Goal: Find specific page/section: Find specific page/section

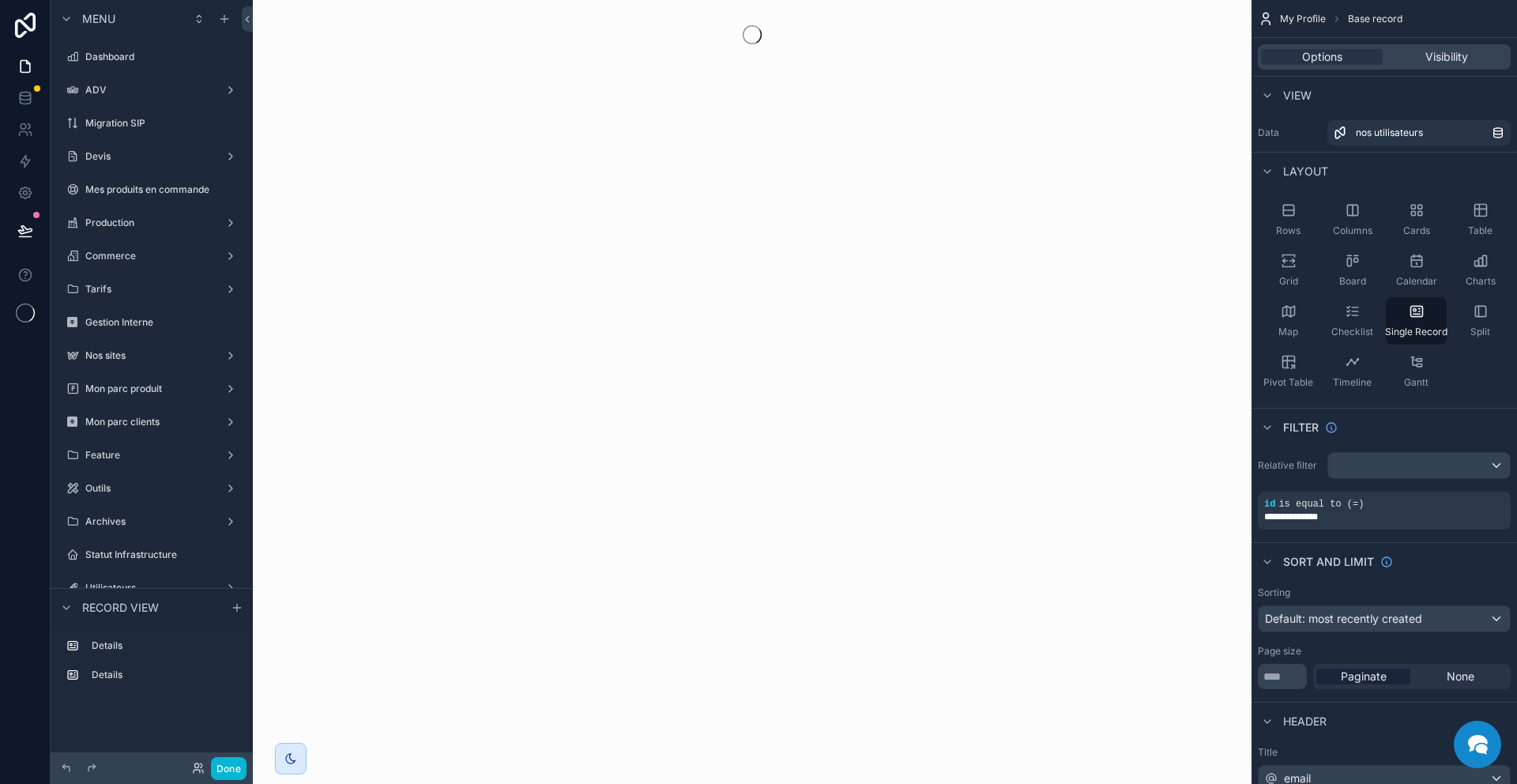
scroll to position [1318, 0]
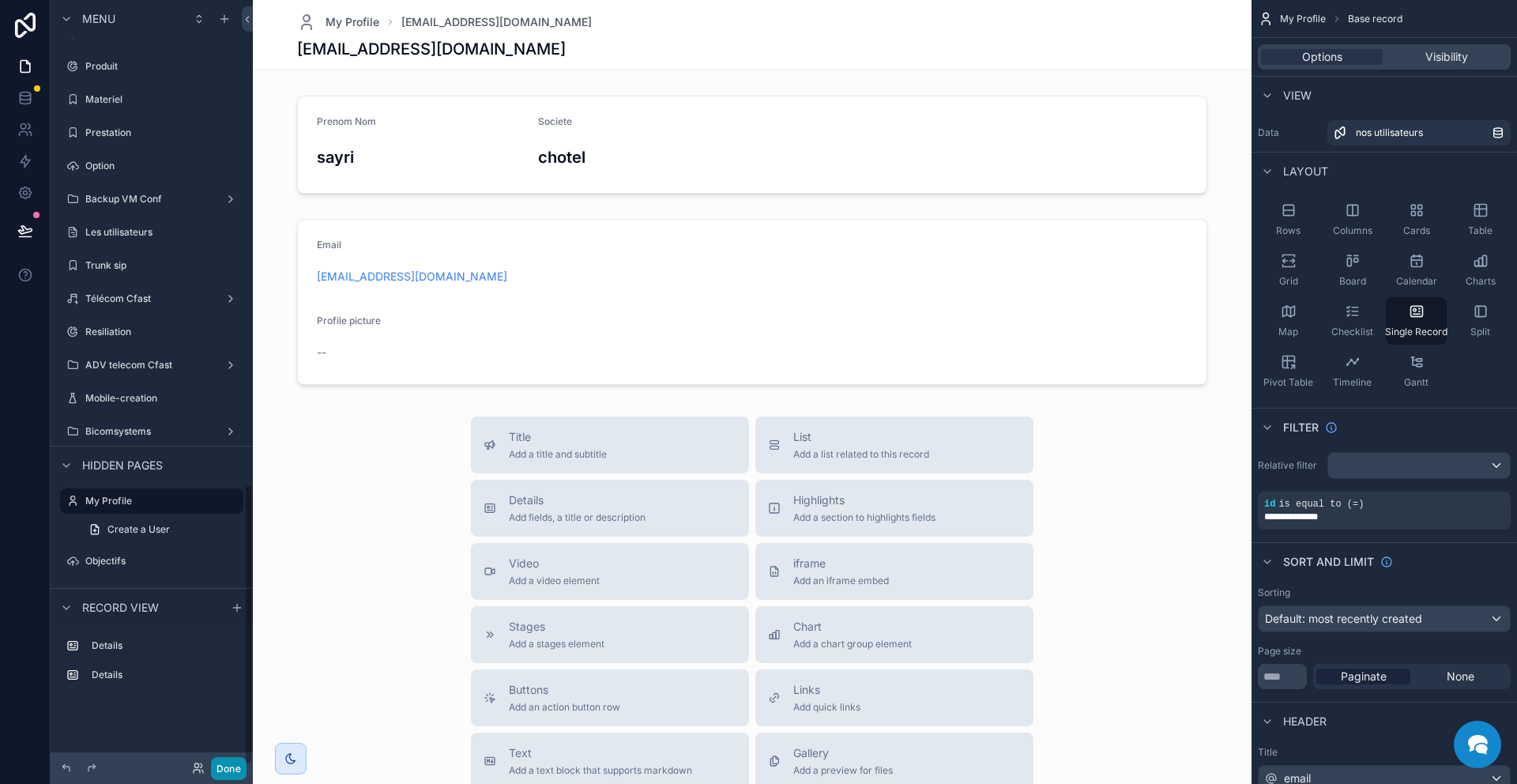
click at [226, 767] on button "Done" at bounding box center [228, 768] width 35 height 23
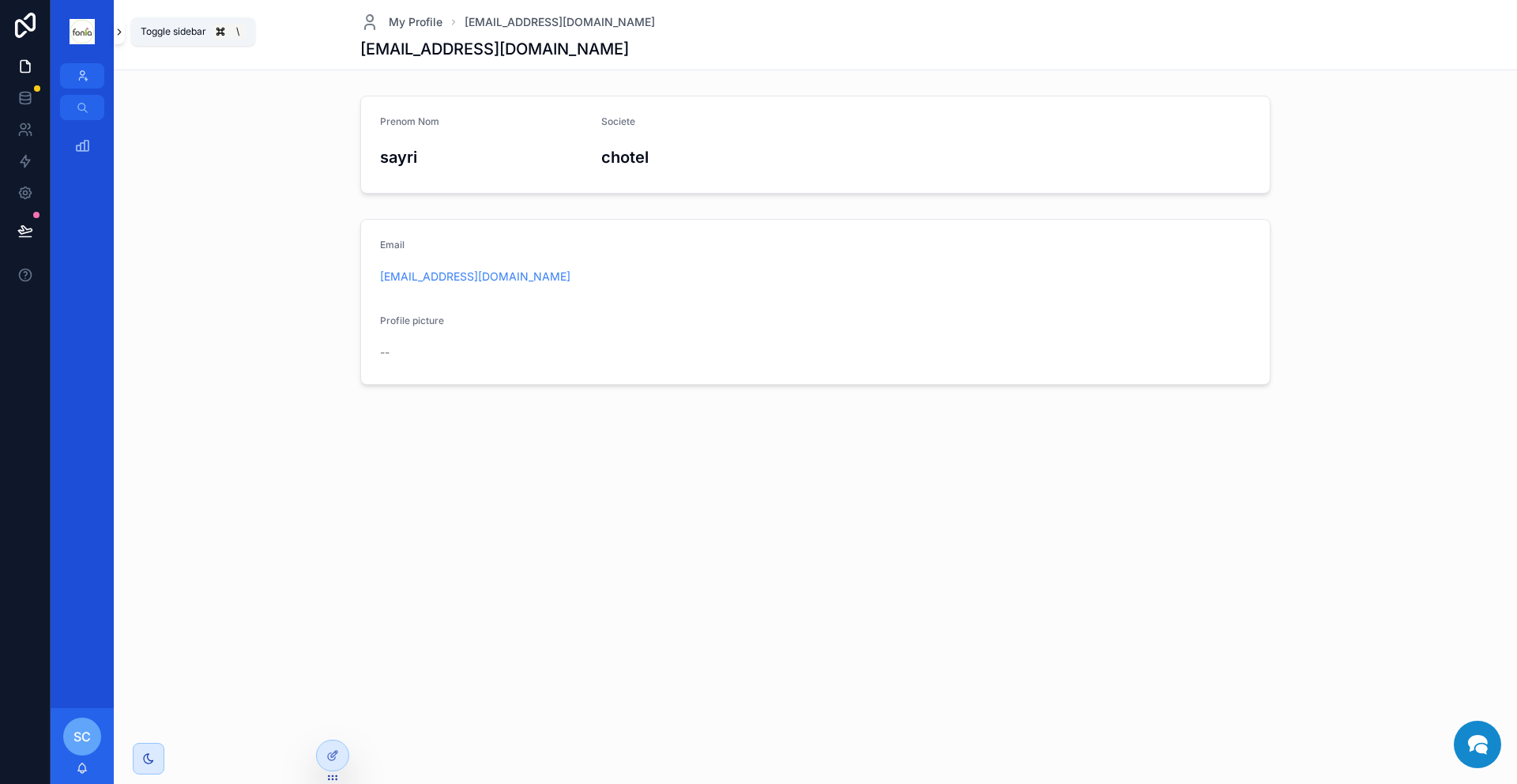
click at [117, 32] on icon "scrollable content" at bounding box center [120, 32] width 11 height 12
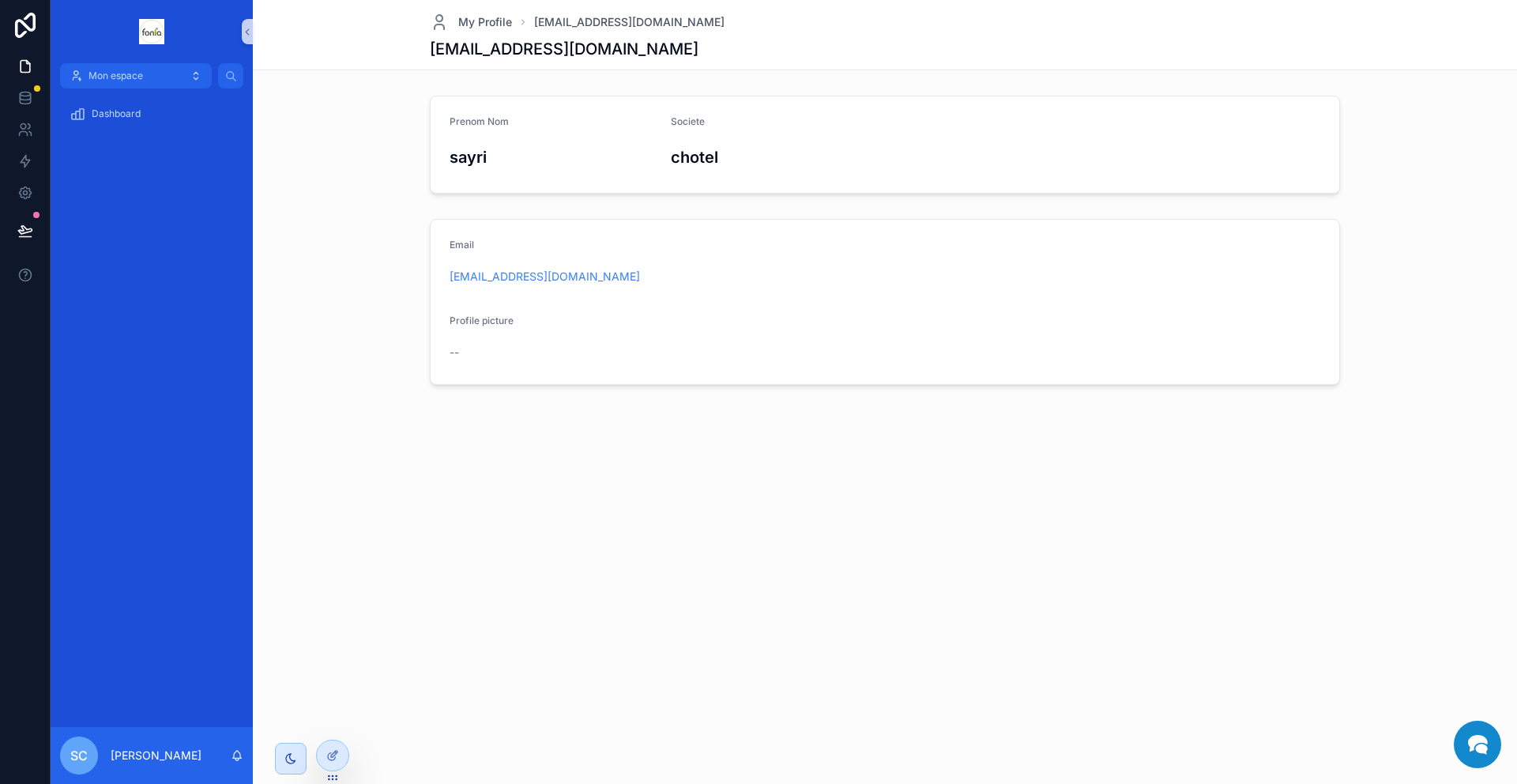
click at [126, 766] on div "sc [PERSON_NAME]" at bounding box center [152, 754] width 202 height 57
click at [125, 755] on p "[PERSON_NAME]" at bounding box center [156, 755] width 91 height 16
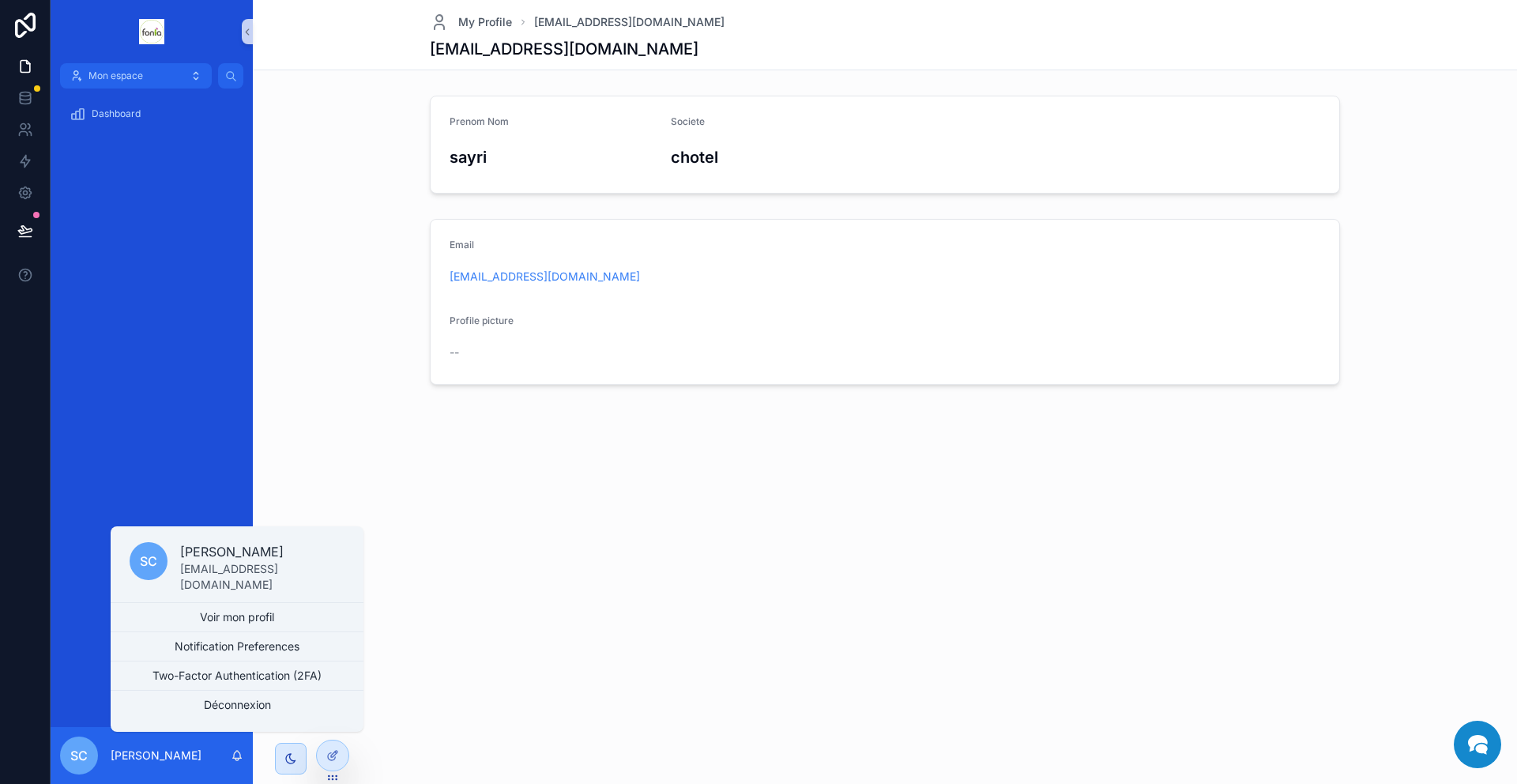
click at [1374, 264] on div "Email [EMAIL_ADDRESS][DOMAIN_NAME] Profile picture --" at bounding box center [884, 302] width 1252 height 178
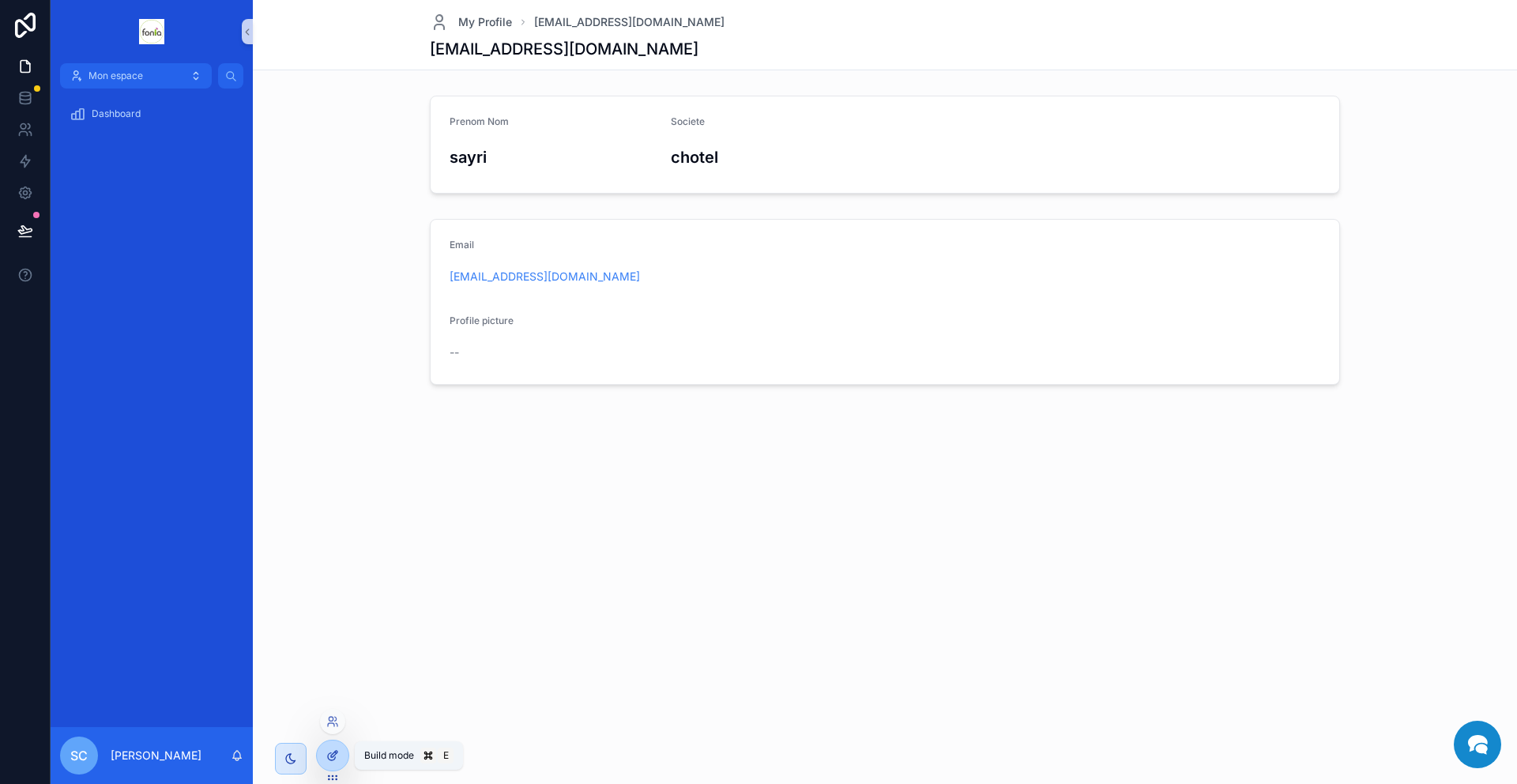
click at [333, 756] on icon at bounding box center [333, 755] width 13 height 13
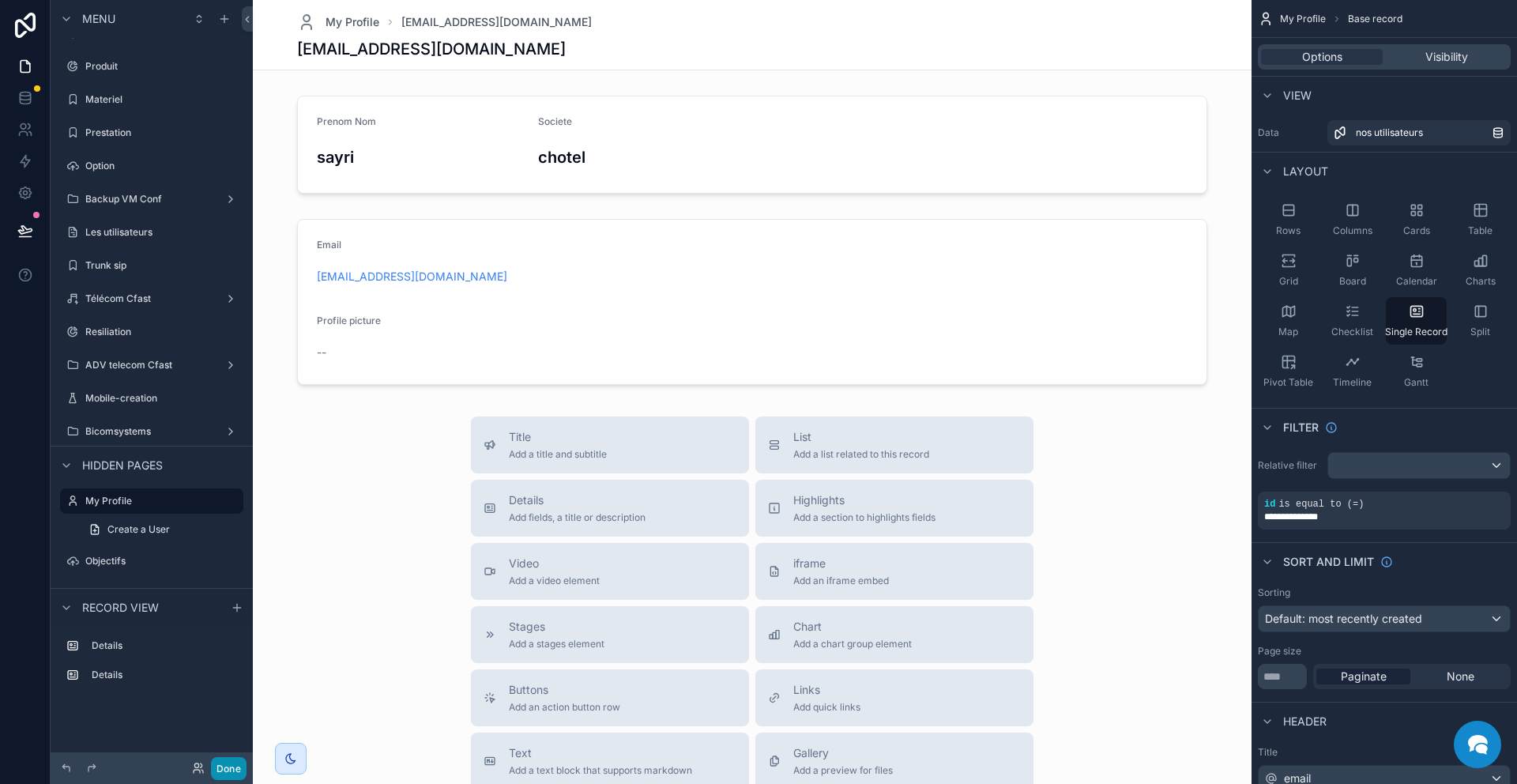
click at [225, 769] on button "Done" at bounding box center [228, 768] width 35 height 23
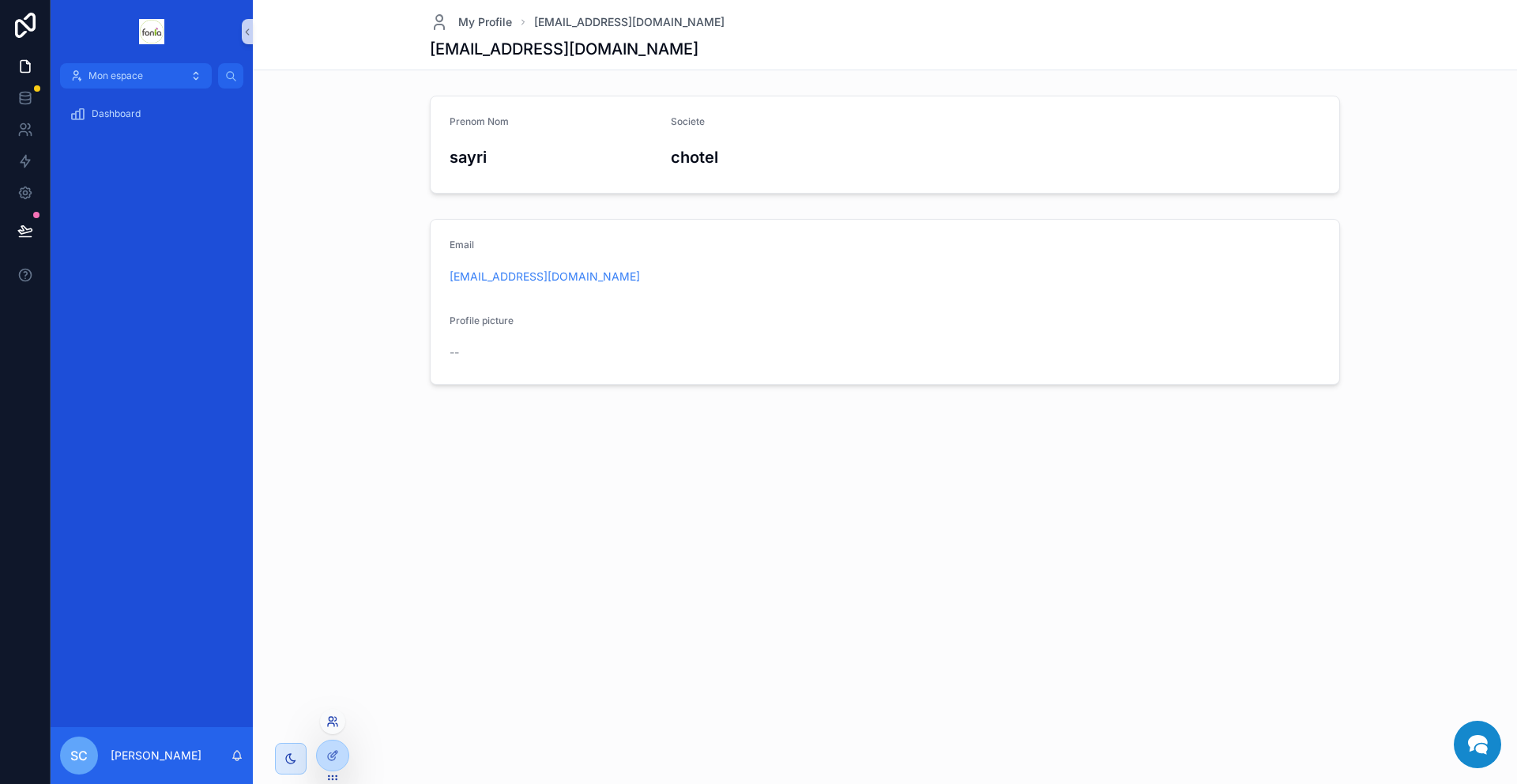
click at [332, 724] on icon at bounding box center [333, 722] width 13 height 13
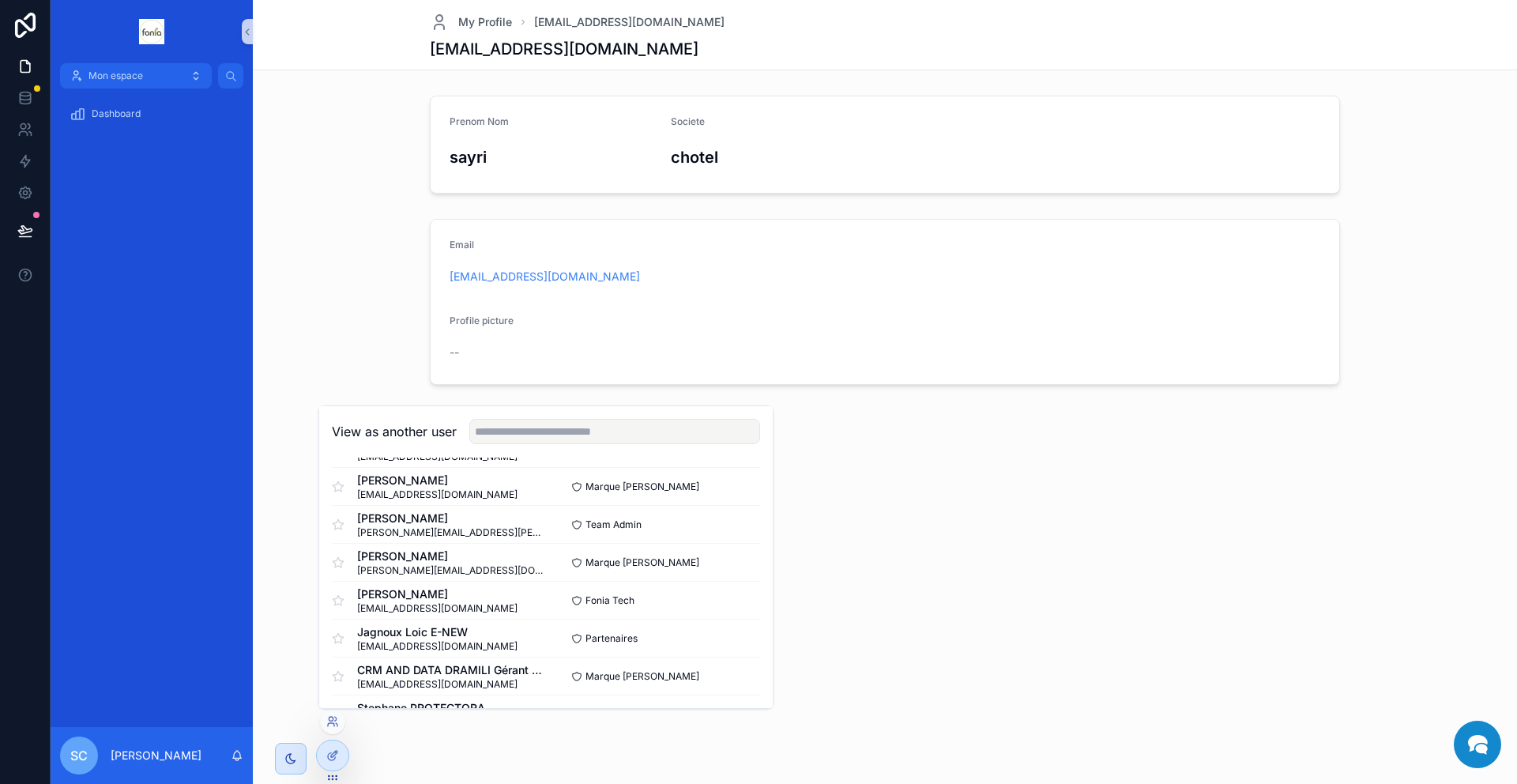
scroll to position [269, 0]
click at [518, 441] on input "text" at bounding box center [614, 431] width 290 height 25
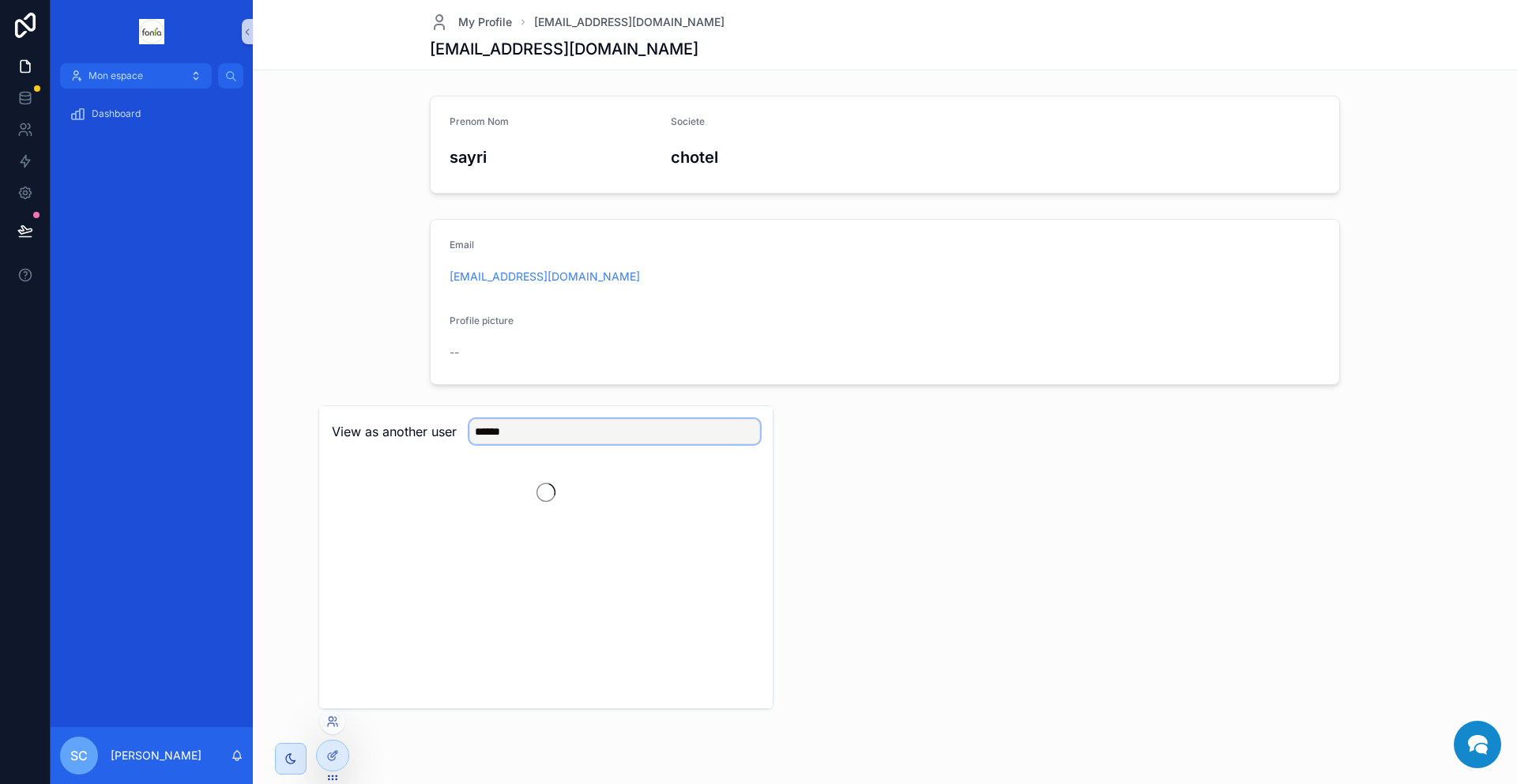
scroll to position [0, 0]
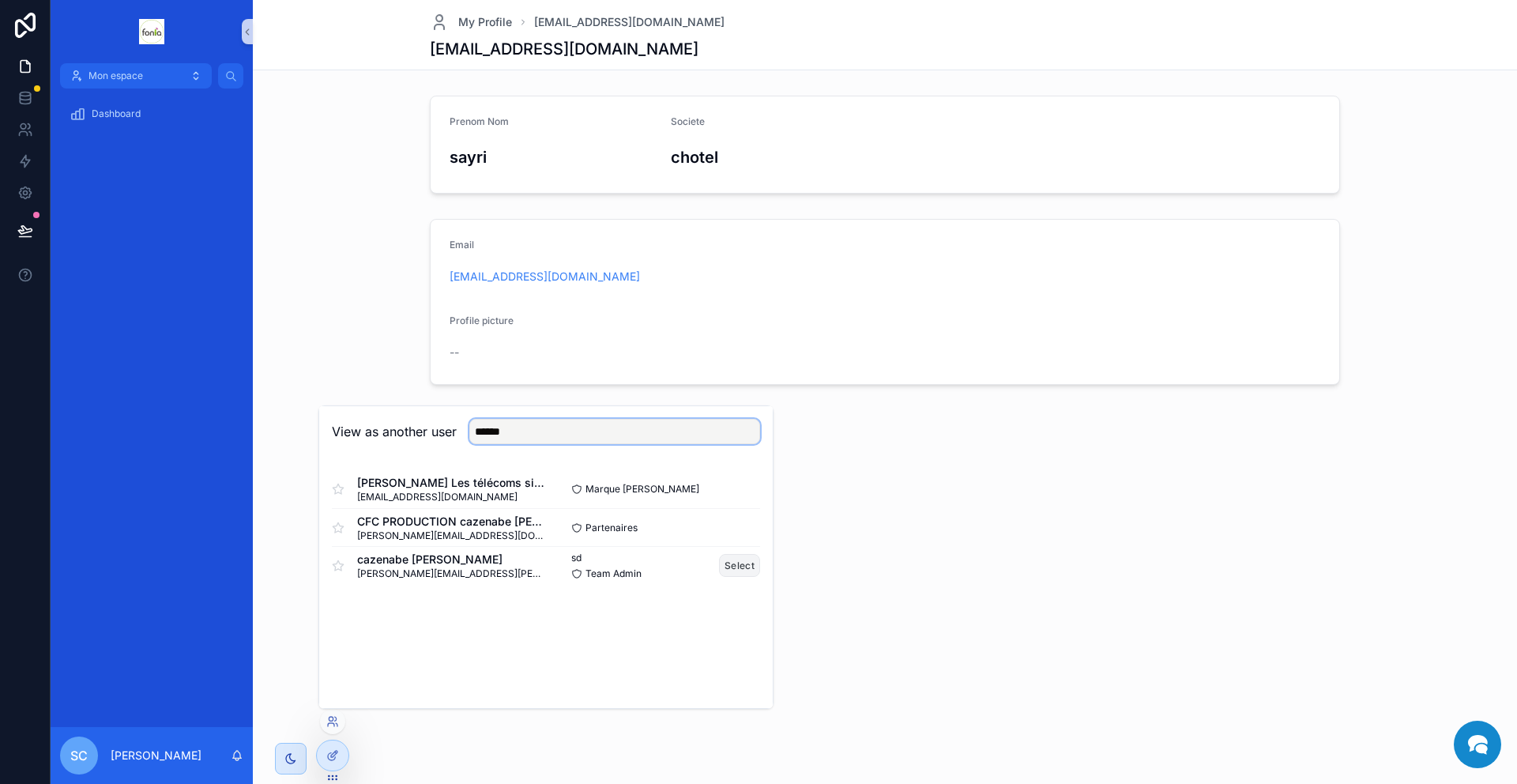
type input "******"
click at [736, 562] on button "Select" at bounding box center [739, 565] width 41 height 23
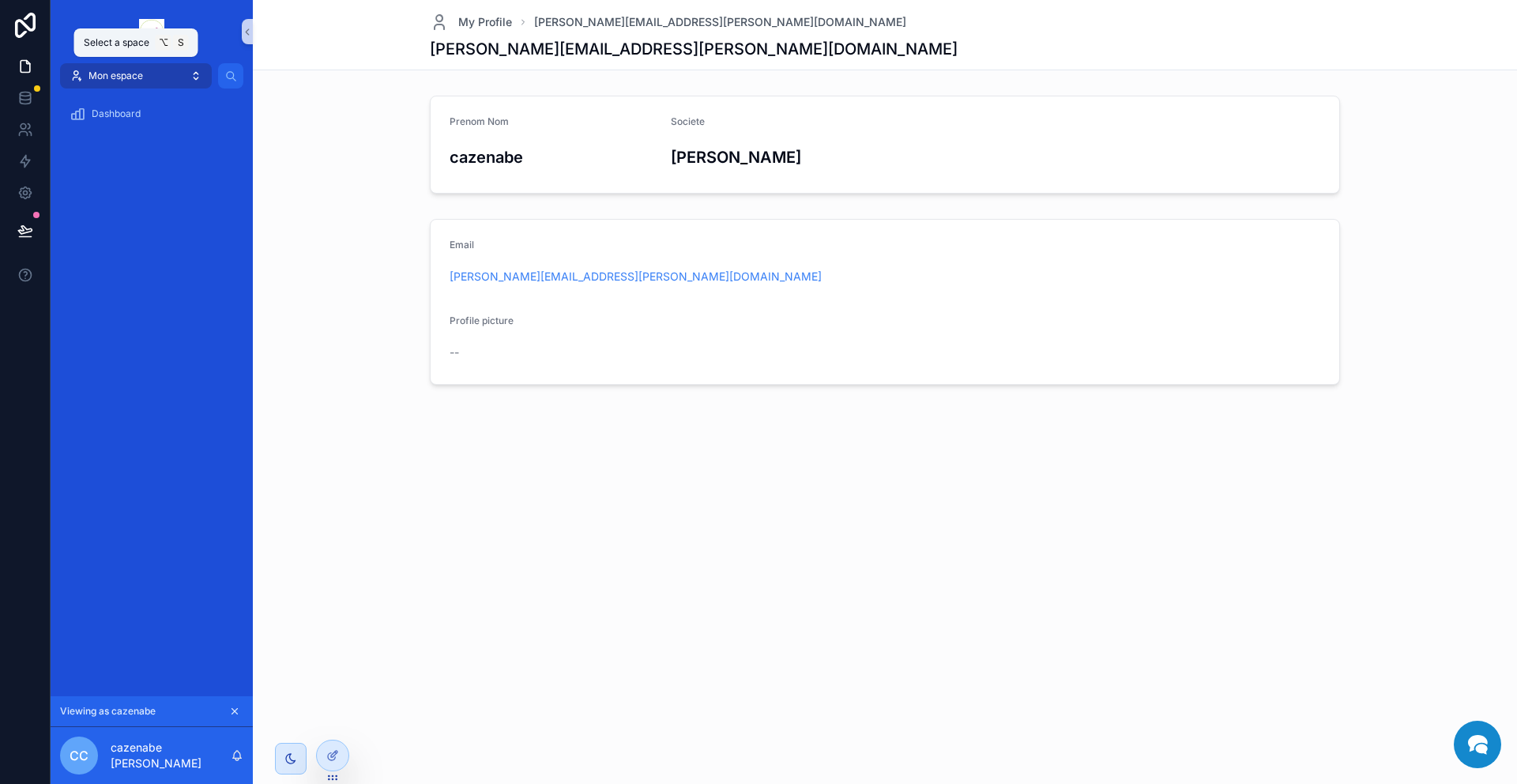
click at [135, 76] on span "Mon espace" at bounding box center [115, 76] width 55 height 13
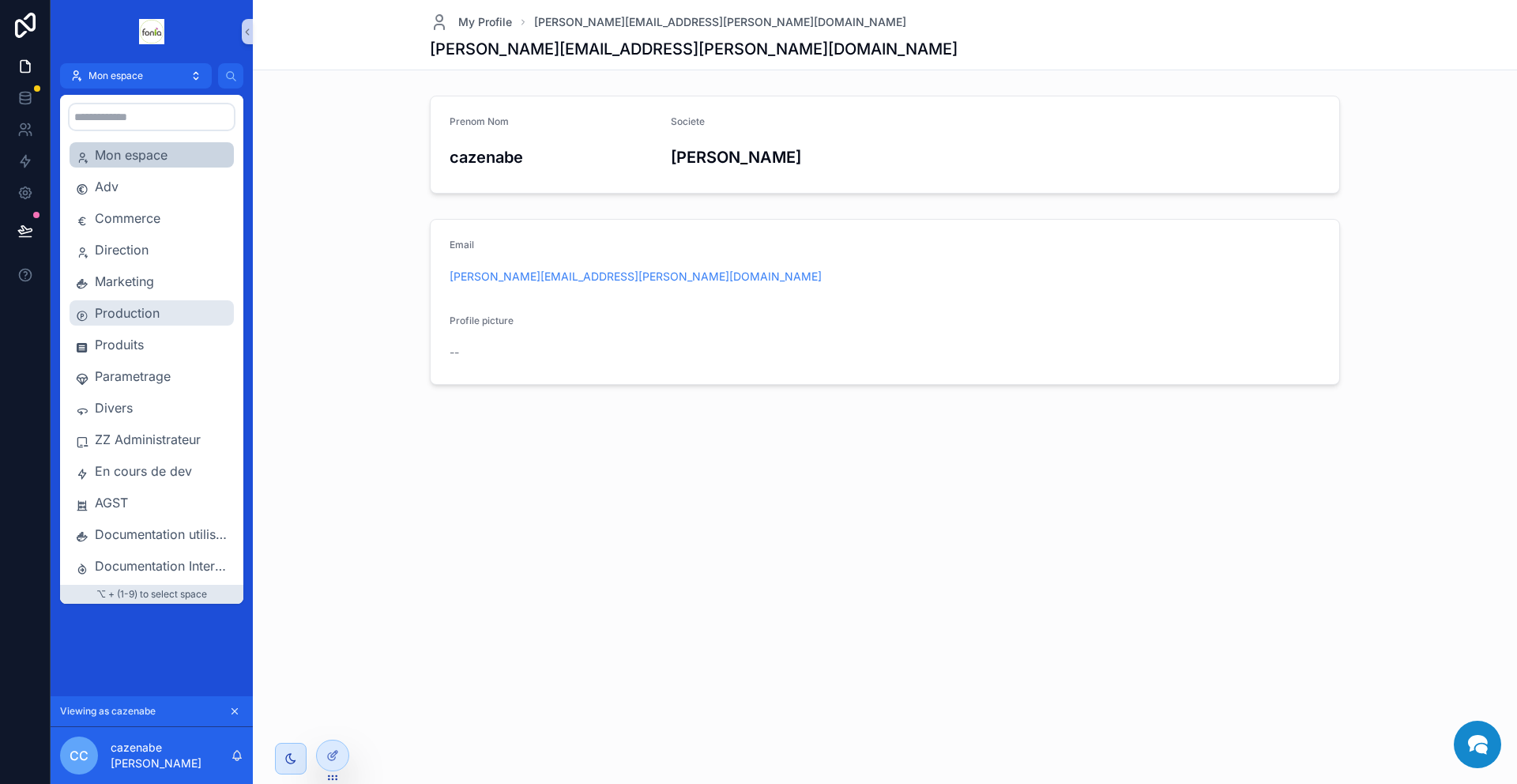
click at [122, 312] on span "Production" at bounding box center [161, 313] width 133 height 19
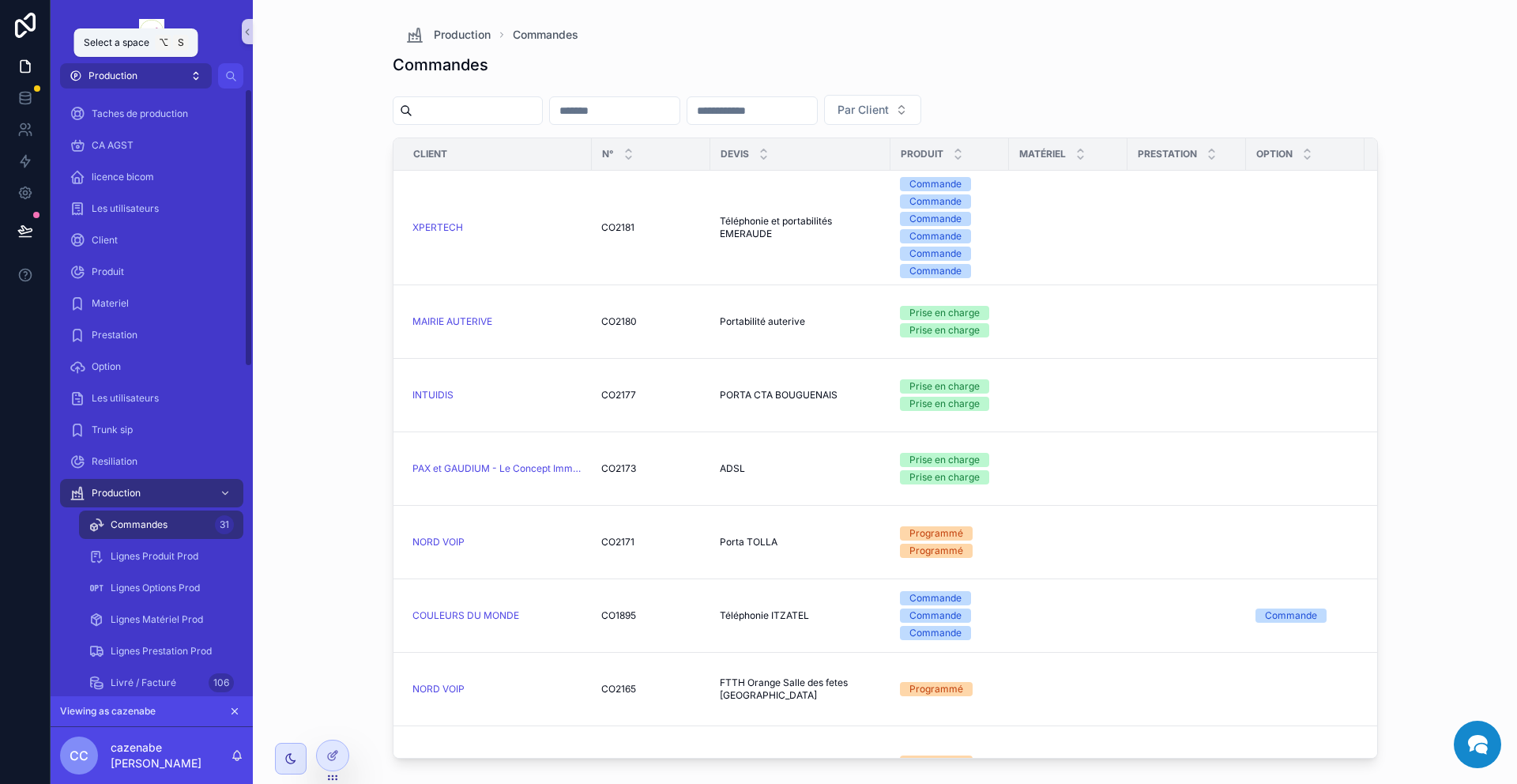
click at [124, 80] on span "Production" at bounding box center [112, 76] width 49 height 13
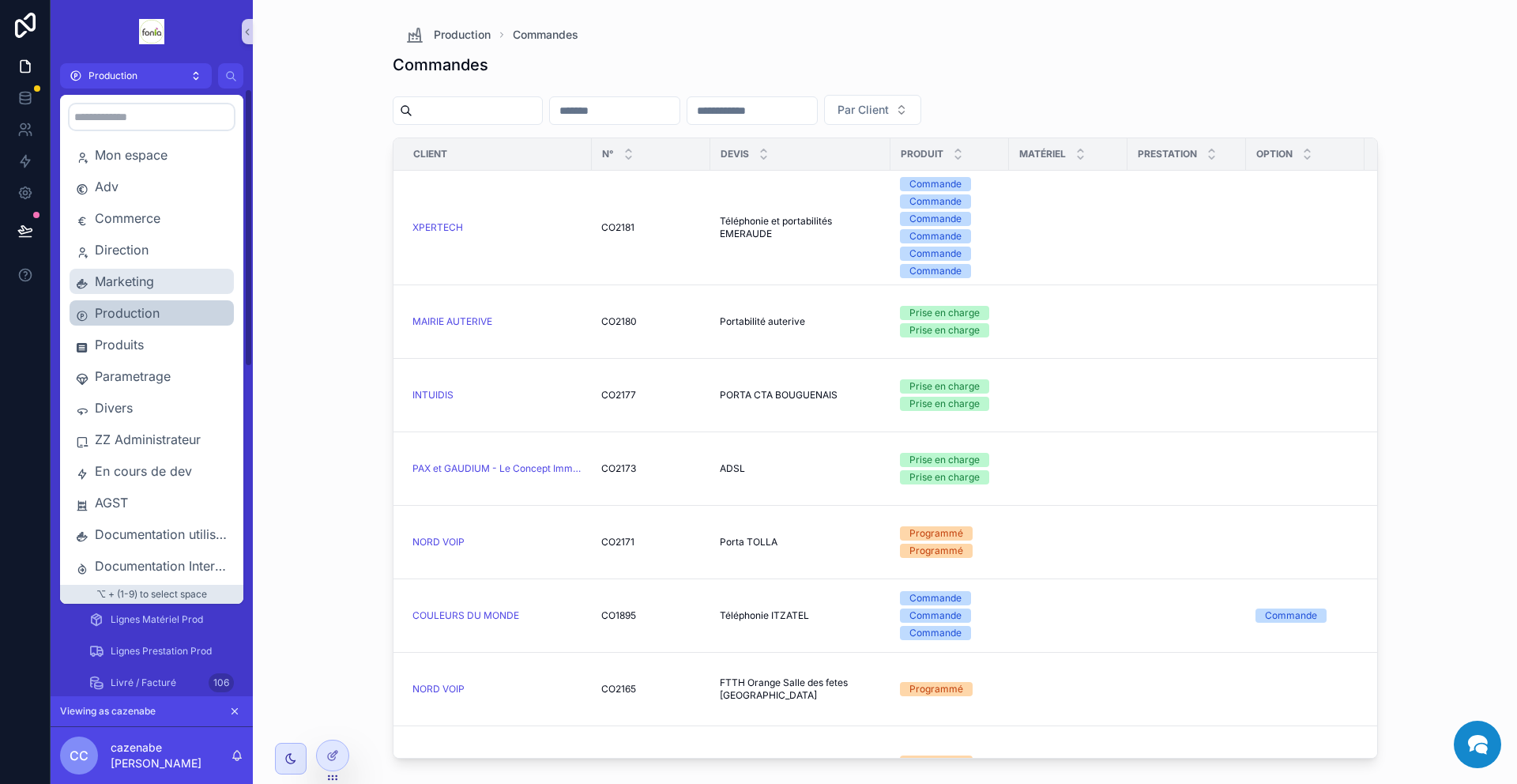
click at [112, 281] on span "Marketing" at bounding box center [161, 281] width 133 height 19
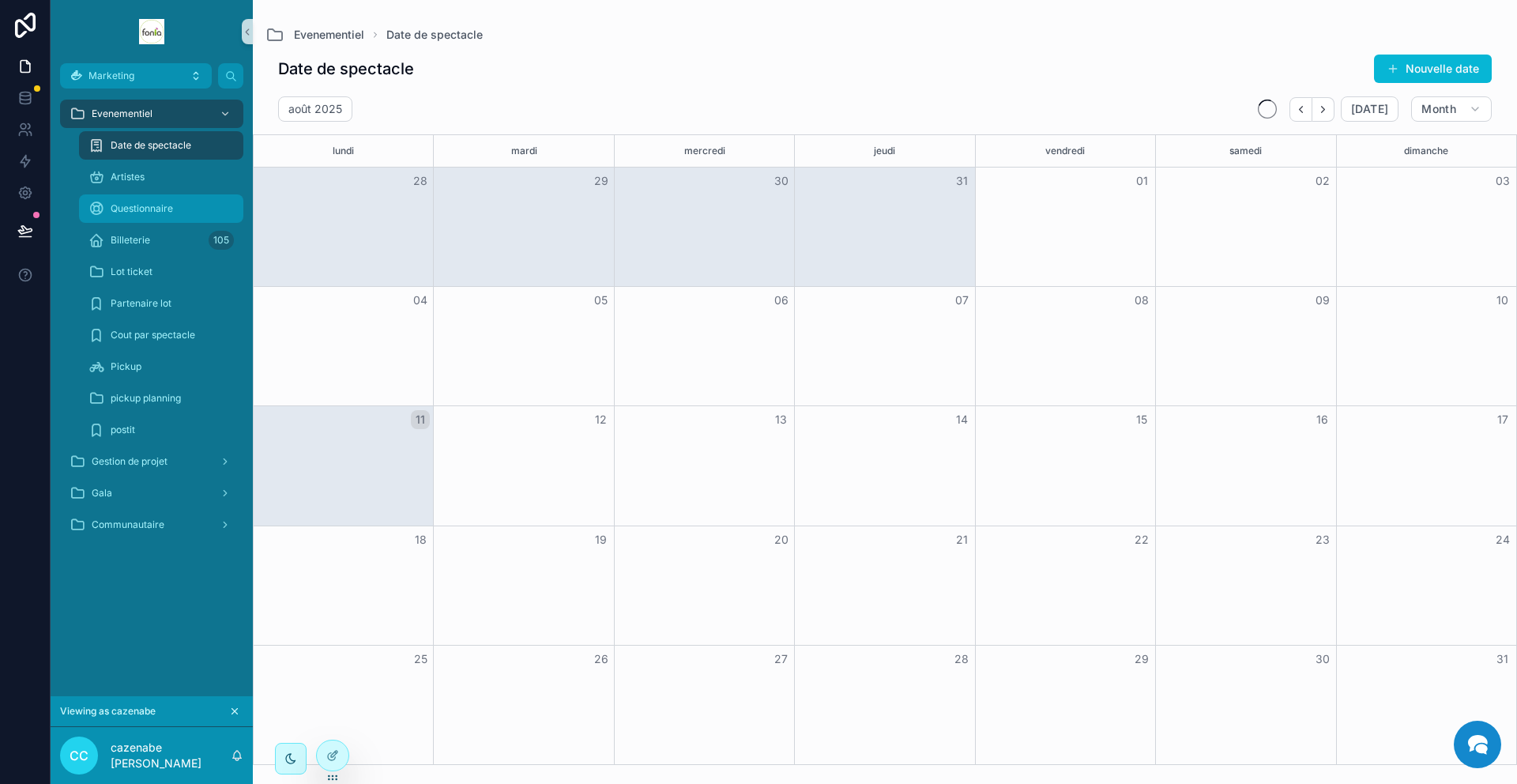
click at [135, 205] on span "Questionnaire" at bounding box center [141, 209] width 62 height 13
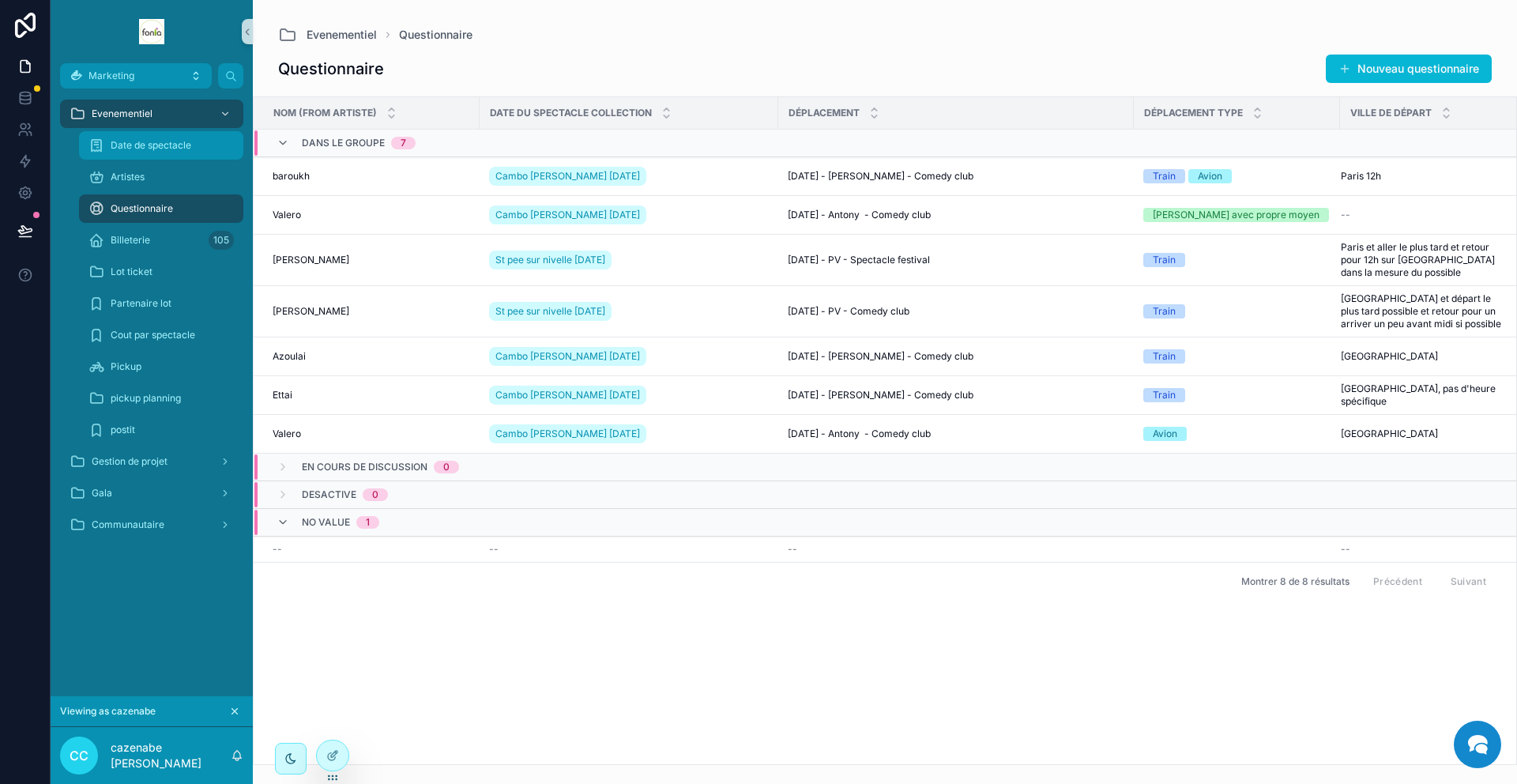
click at [155, 147] on span "Date de spectacle" at bounding box center [150, 146] width 81 height 13
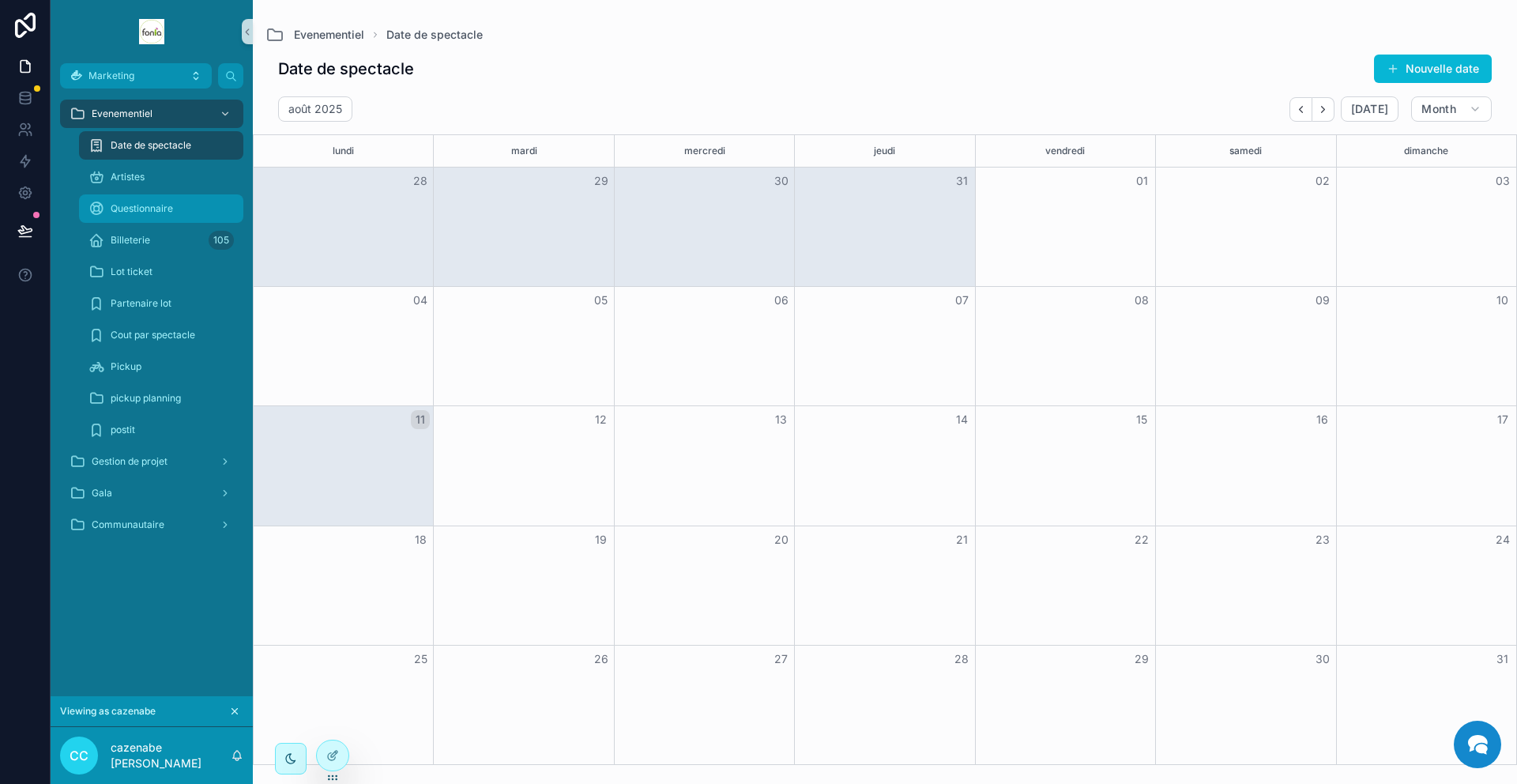
click at [116, 219] on div "Questionnaire" at bounding box center [161, 208] width 146 height 25
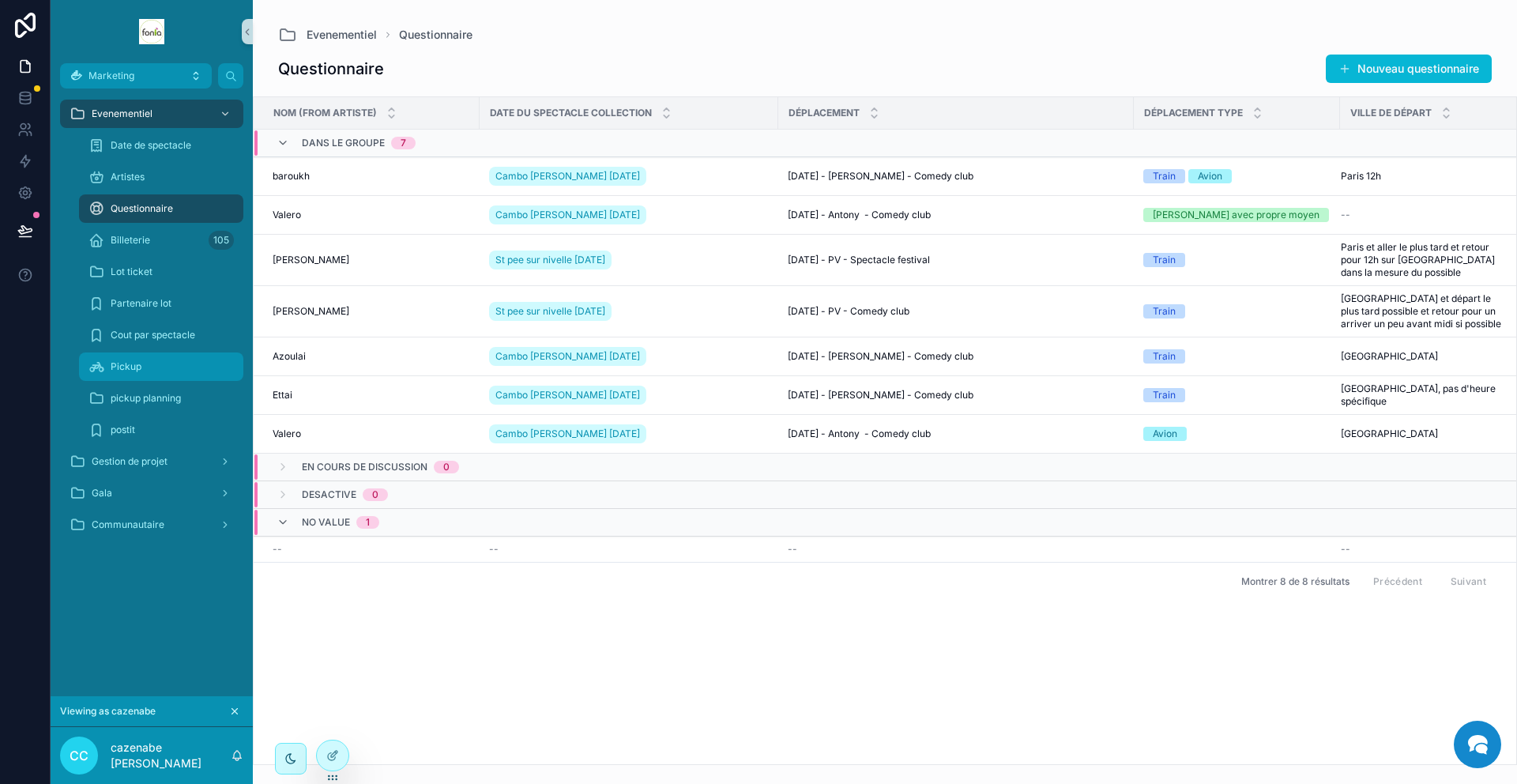
click at [124, 360] on span "Pickup" at bounding box center [125, 366] width 31 height 13
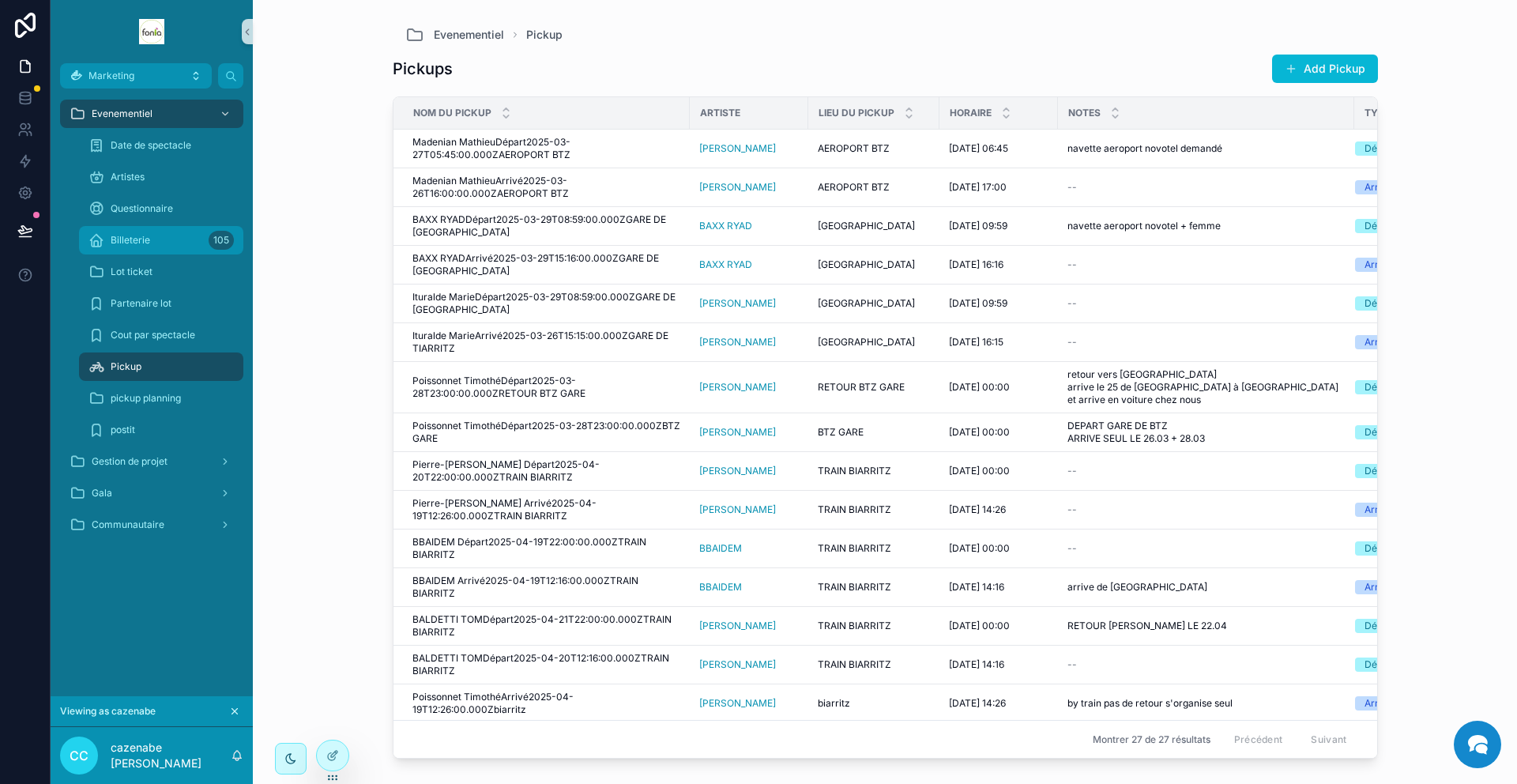
click at [131, 237] on span "Billeterie" at bounding box center [130, 240] width 40 height 13
